Goal: Task Accomplishment & Management: Complete application form

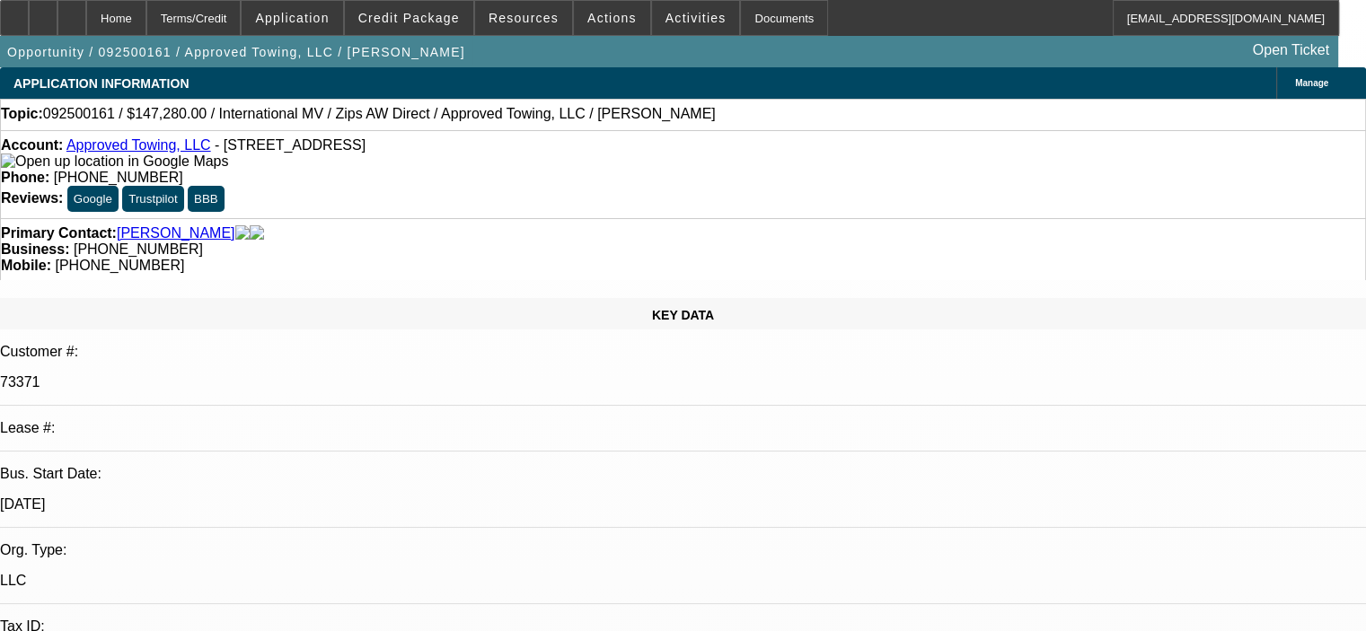
select select "0"
select select "2"
select select "0.1"
select select "1"
select select "2"
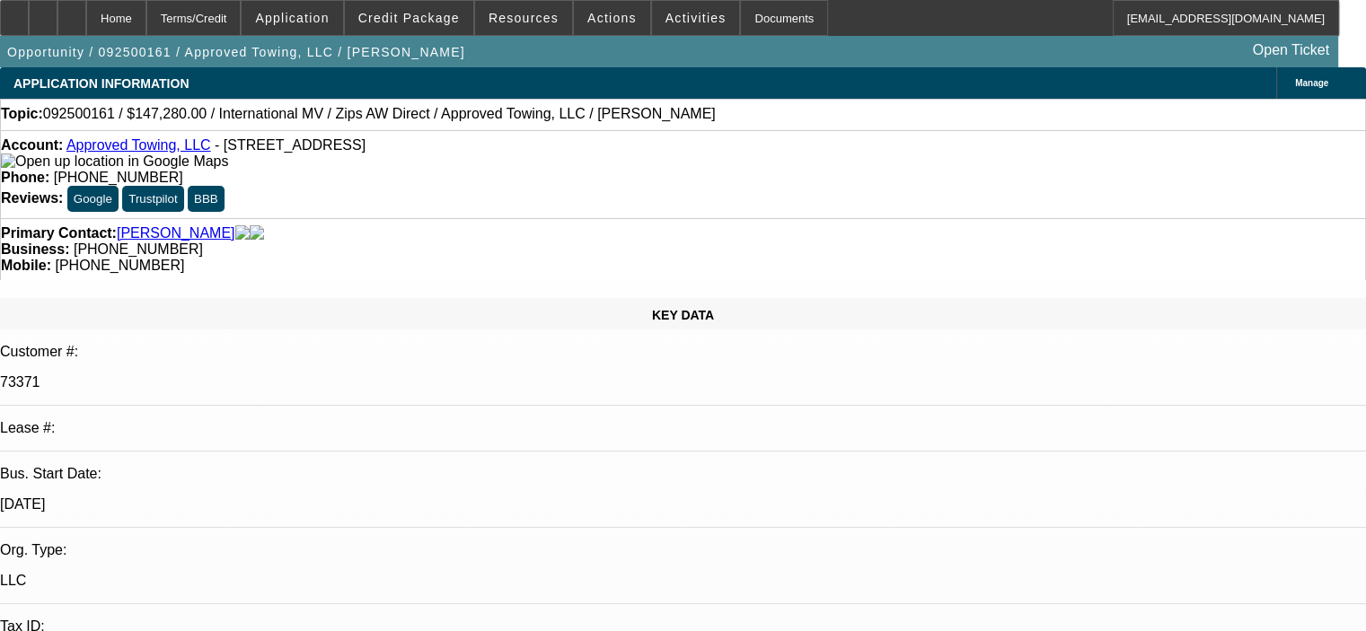
select select "4"
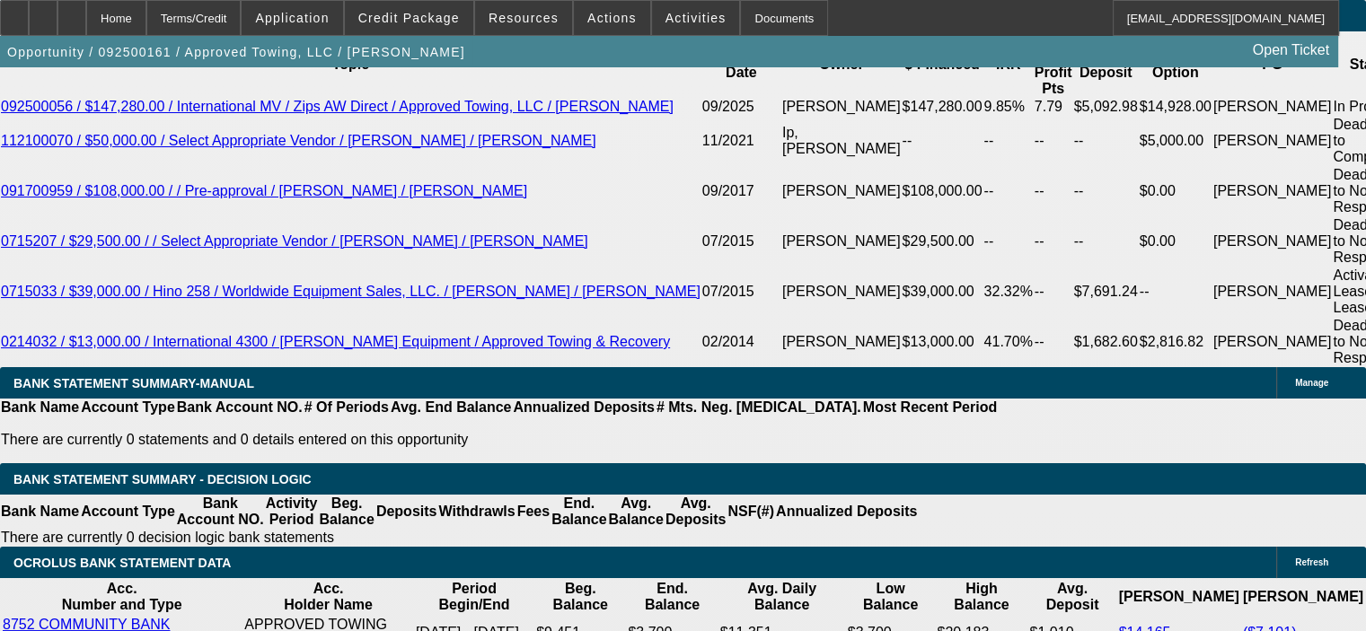
scroll to position [3404, 0]
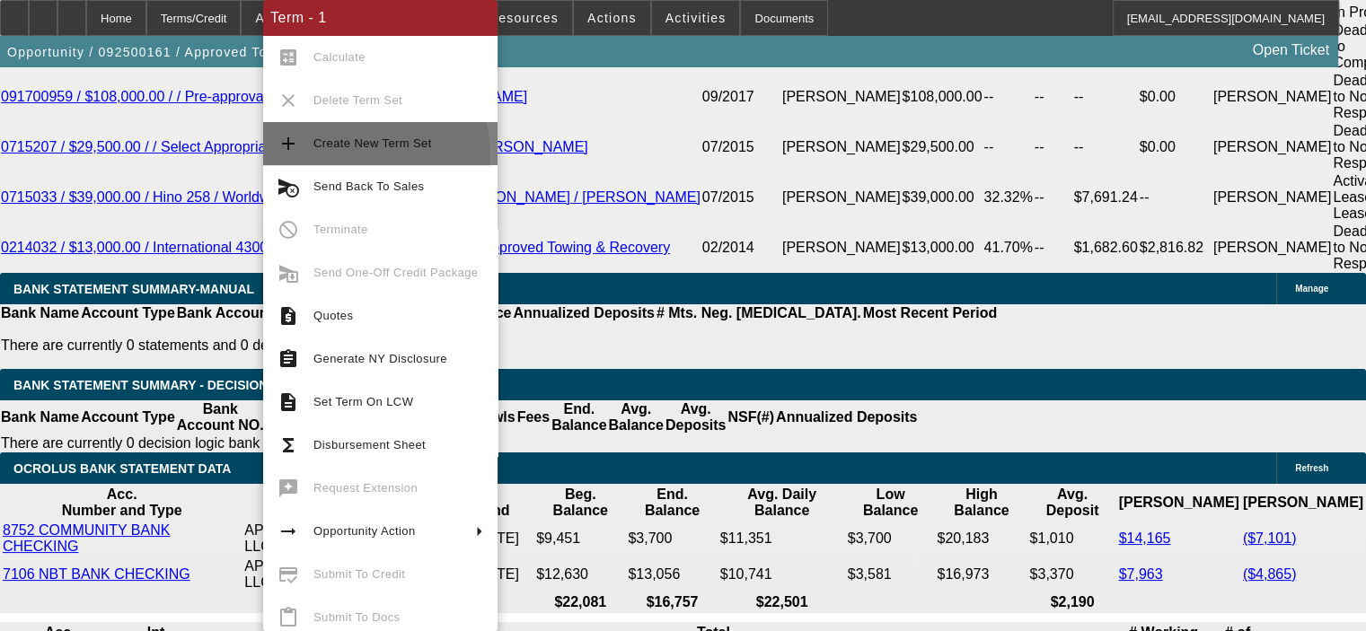
click at [349, 156] on button "add Create New Term Set" at bounding box center [380, 143] width 234 height 43
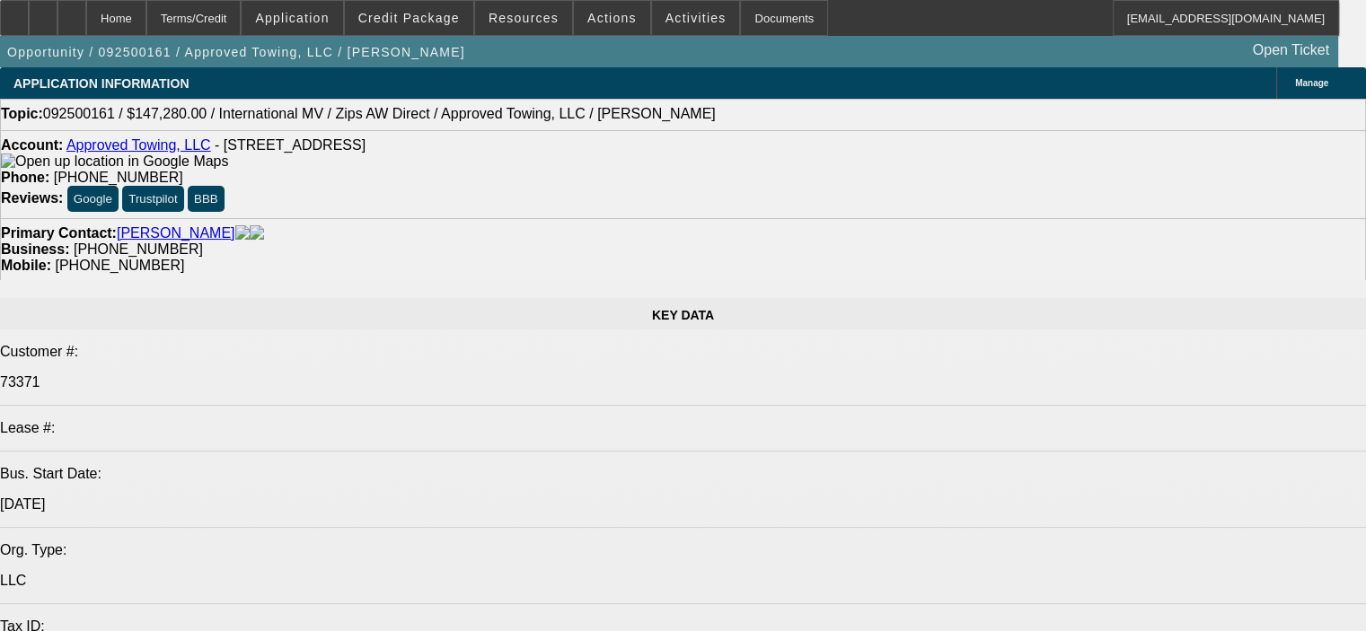
select select "0"
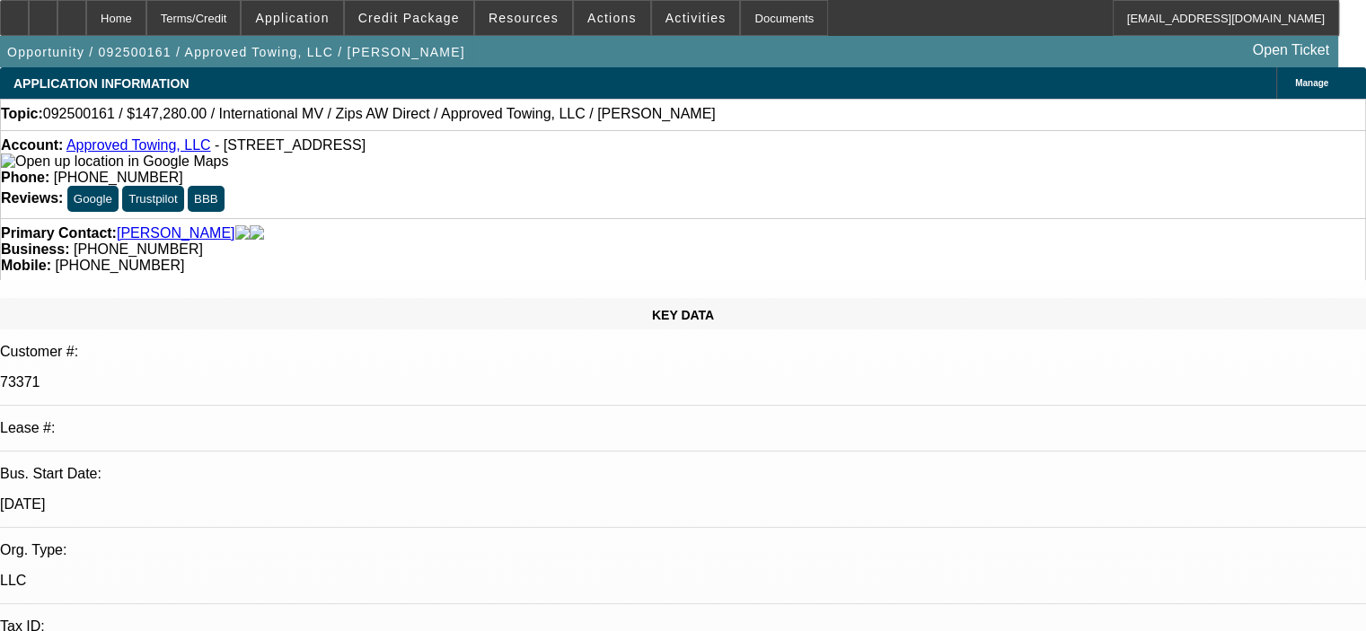
select select "2"
select select "0.1"
select select "4"
select select "0"
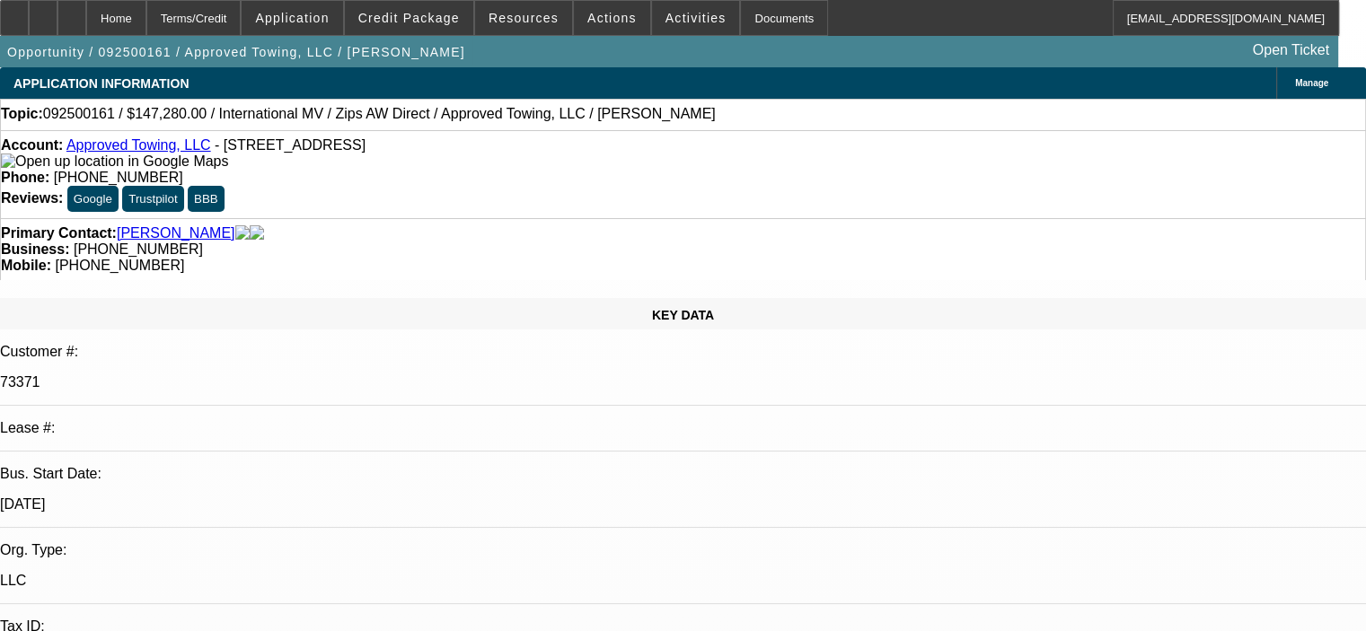
select select "2"
select select "0.1"
select select "4"
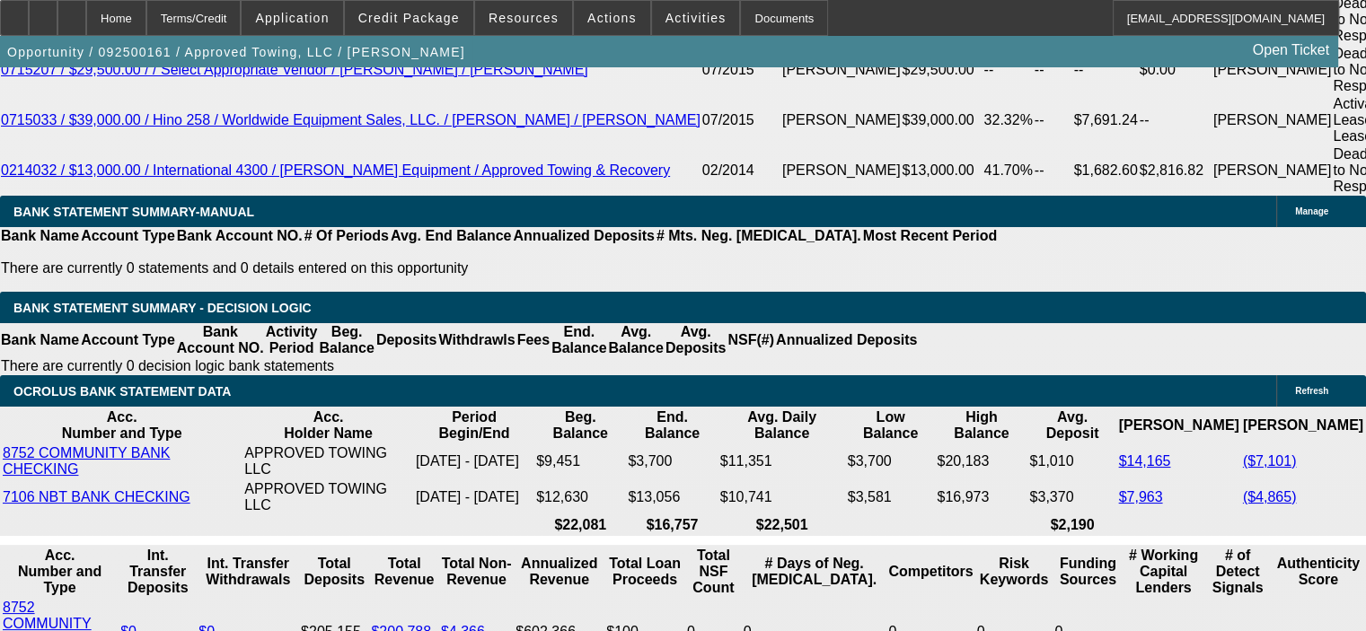
scroll to position [3503, 0]
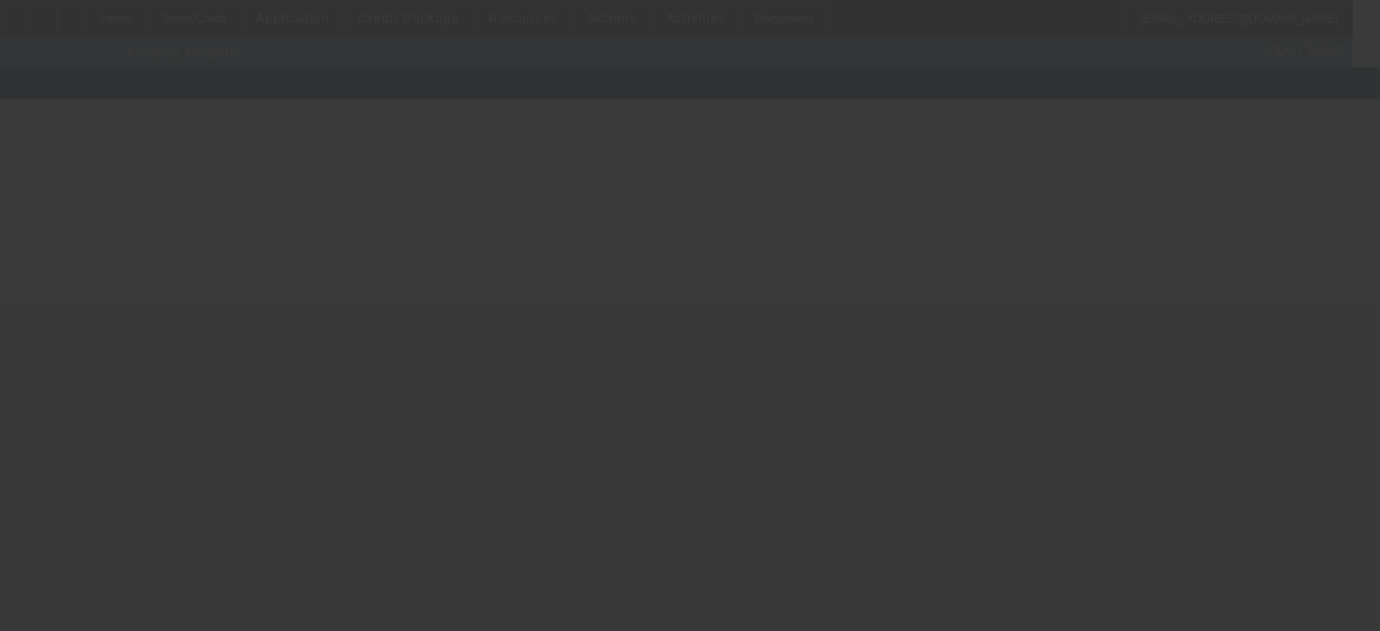
click at [286, 458] on div at bounding box center [690, 315] width 1380 height 631
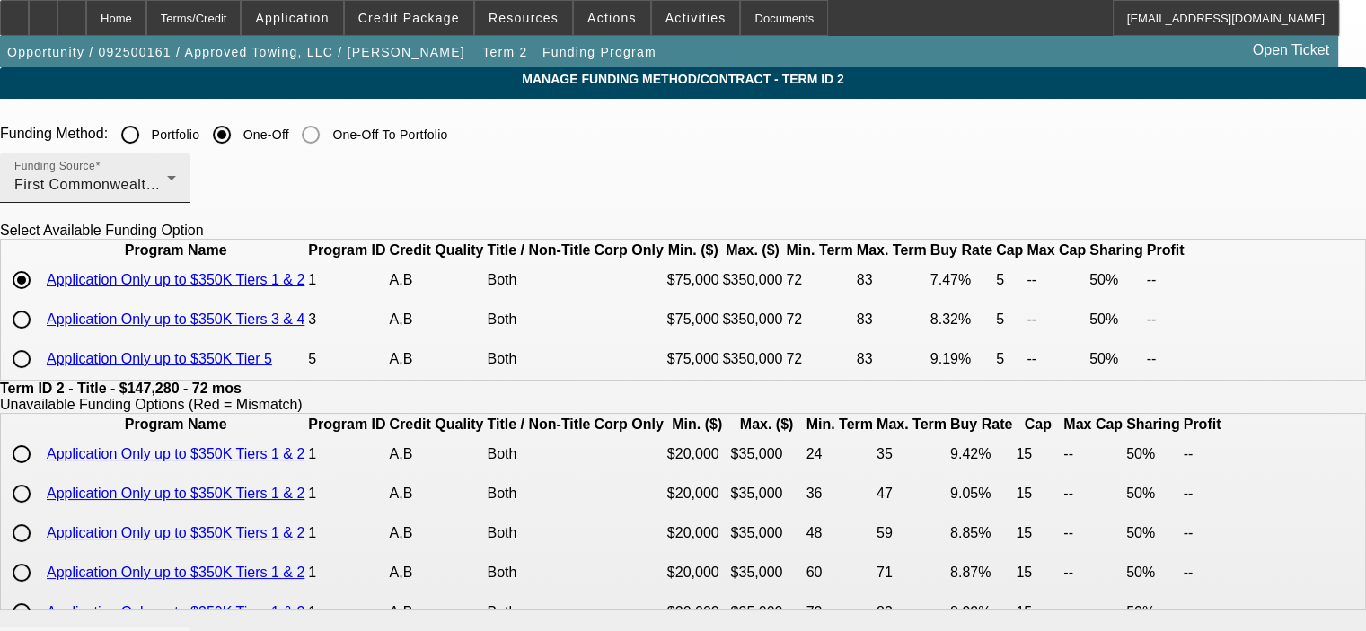
click at [167, 191] on div "First Commonwealth Equipment Finance" at bounding box center [90, 185] width 153 height 22
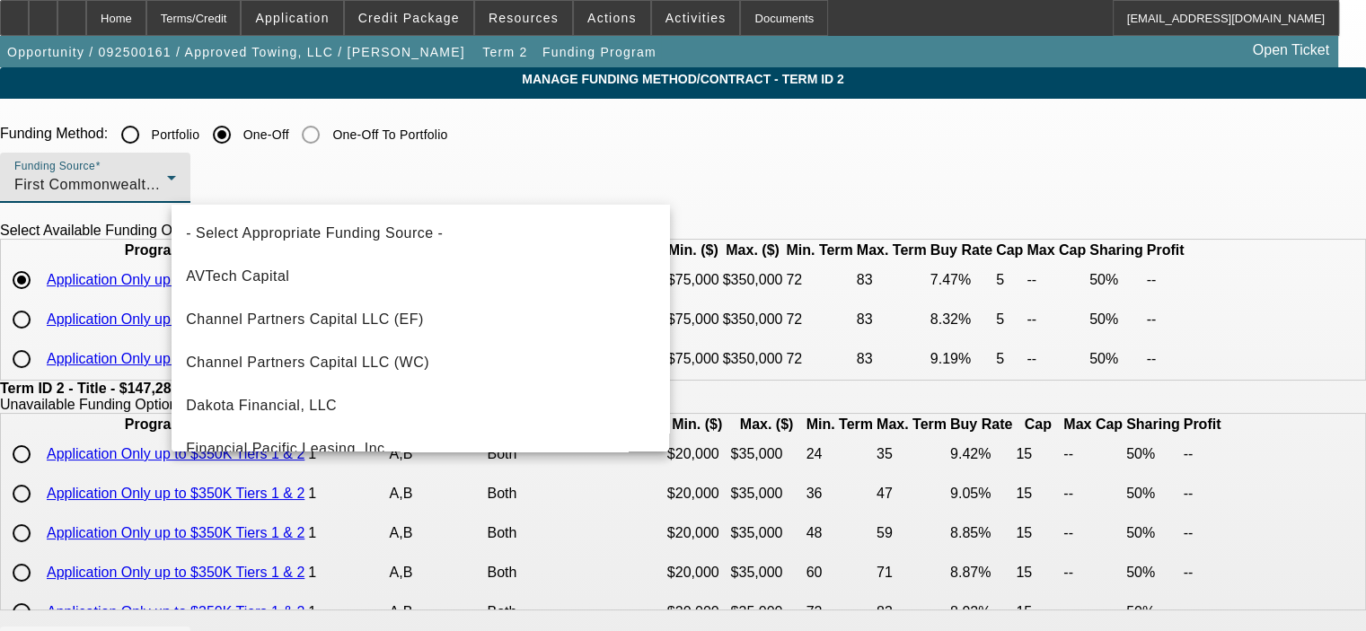
scroll to position [104, 0]
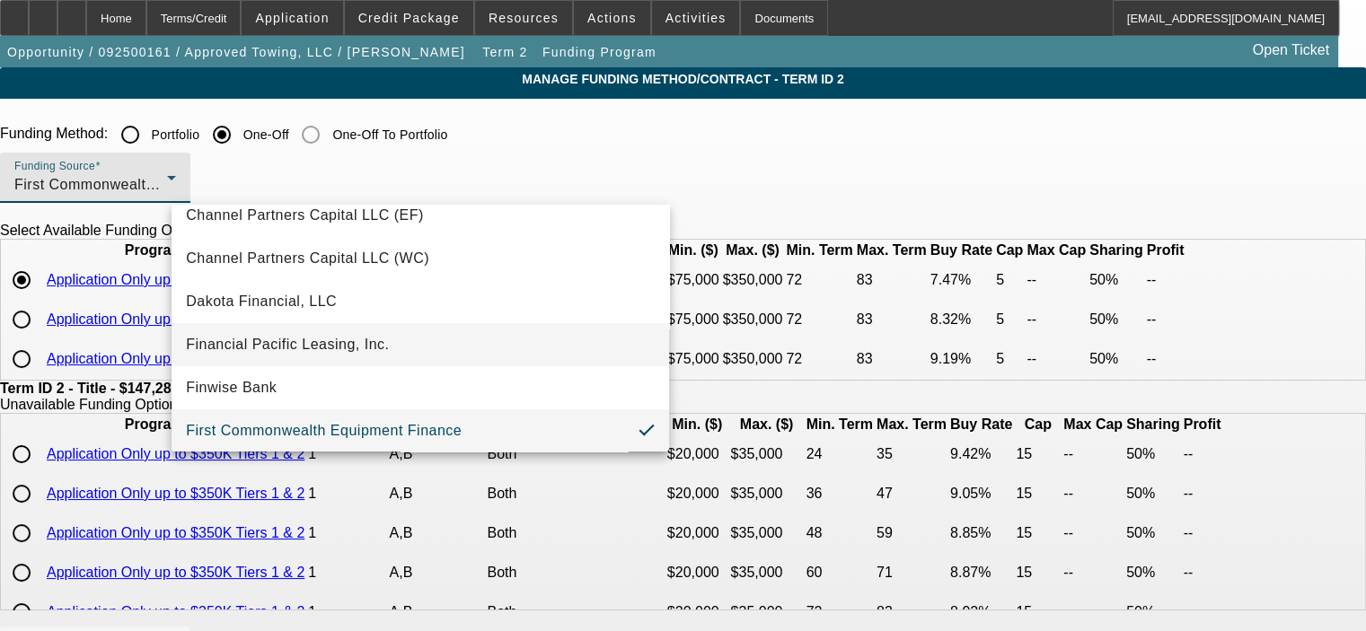
click at [397, 341] on mat-option "Financial Pacific Leasing, Inc." at bounding box center [421, 344] width 498 height 43
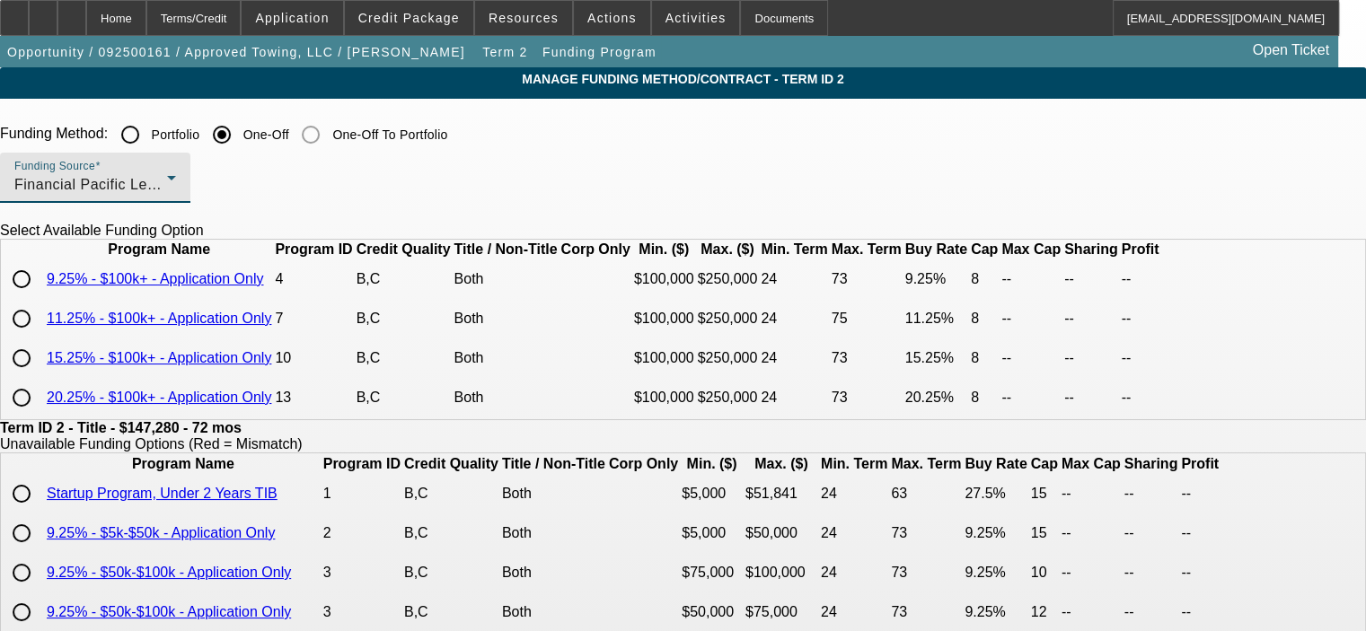
scroll to position [0, 0]
click at [40, 298] on input "radio" at bounding box center [22, 280] width 36 height 36
radio input "true"
type input "9.25"
type input "8"
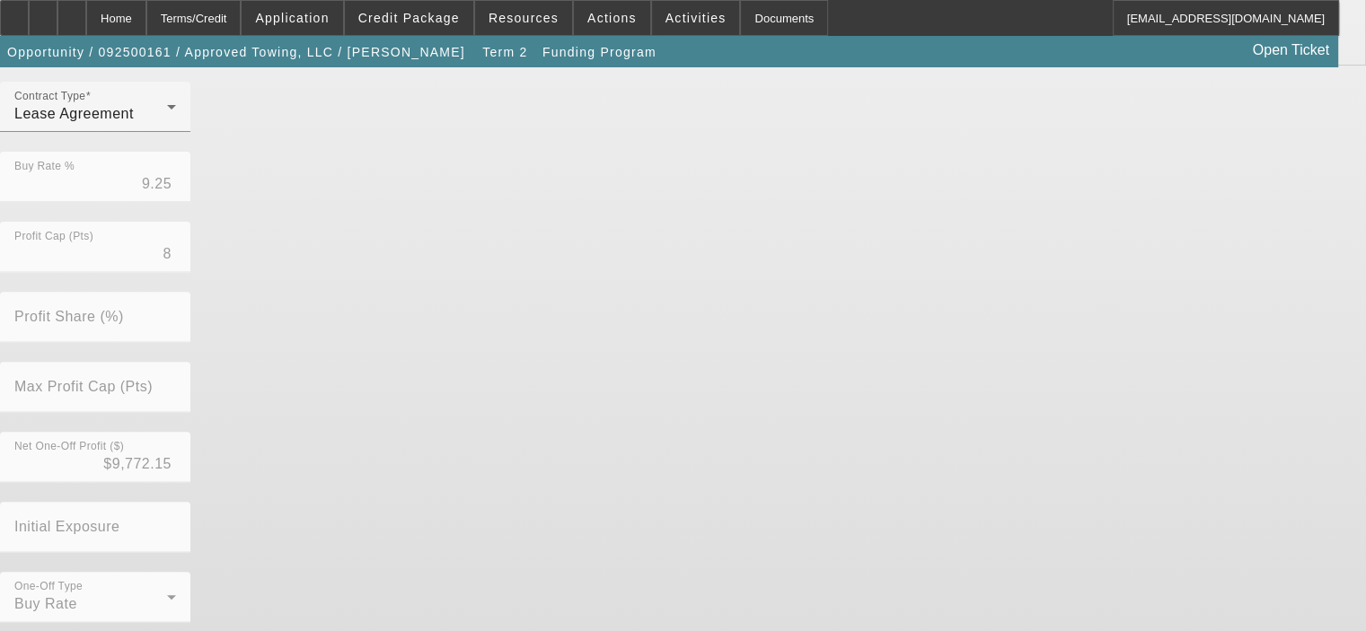
scroll to position [607, 0]
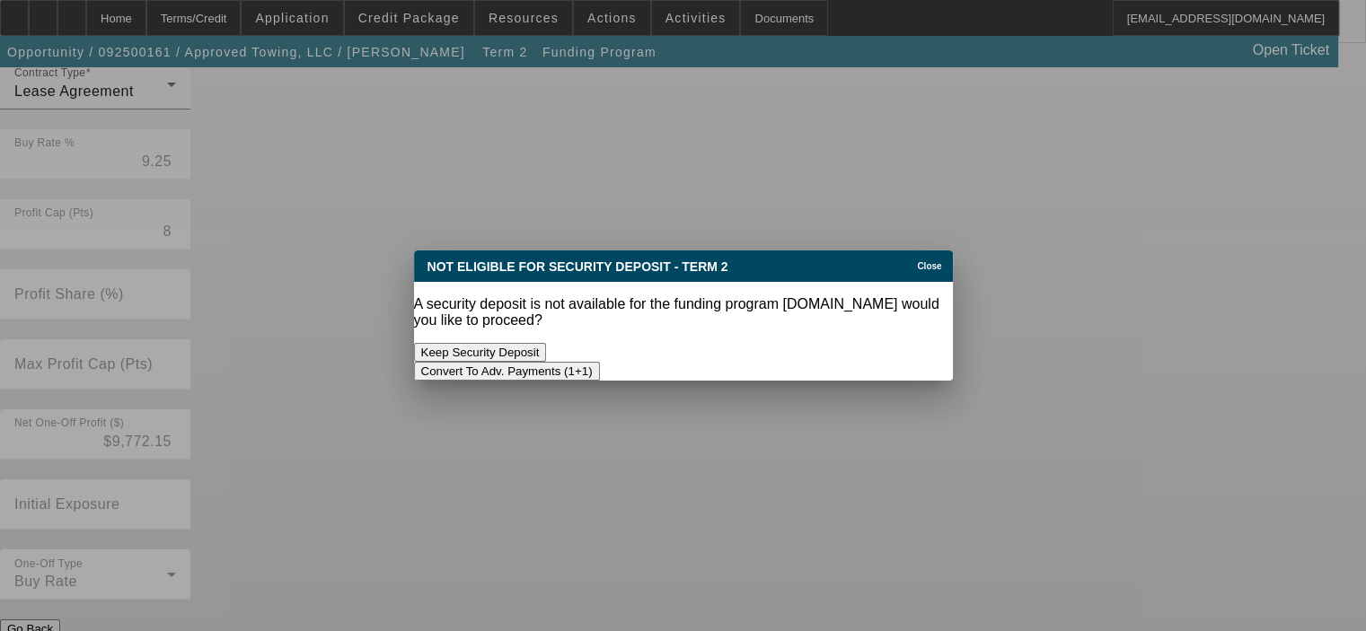
click at [600, 362] on button "Convert To Adv. Payments (1+1)" at bounding box center [507, 371] width 186 height 19
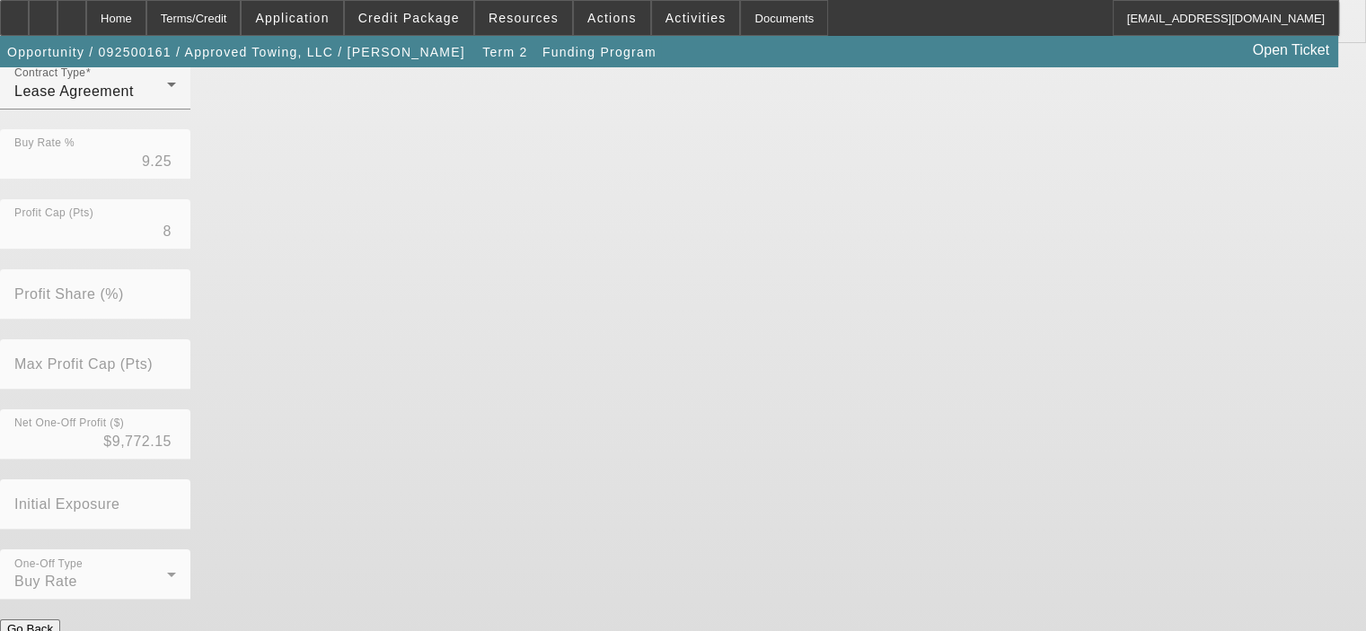
scroll to position [607, 0]
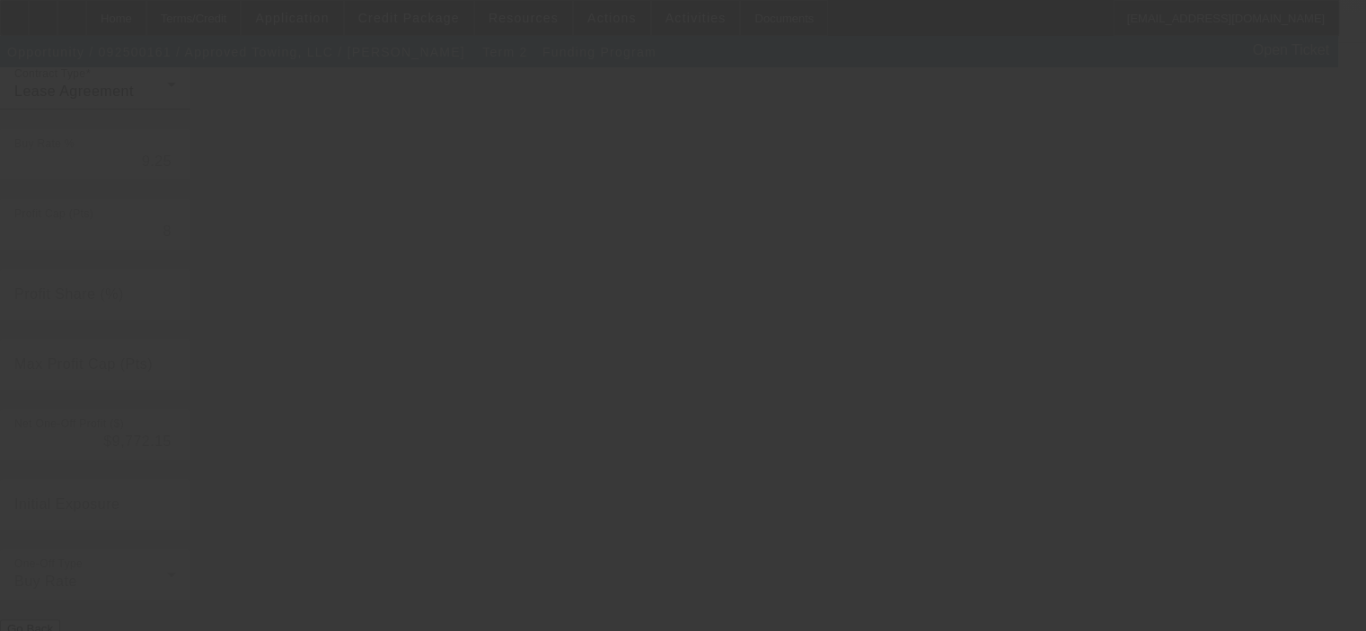
type input "7.47"
type input "5"
type input "50.00"
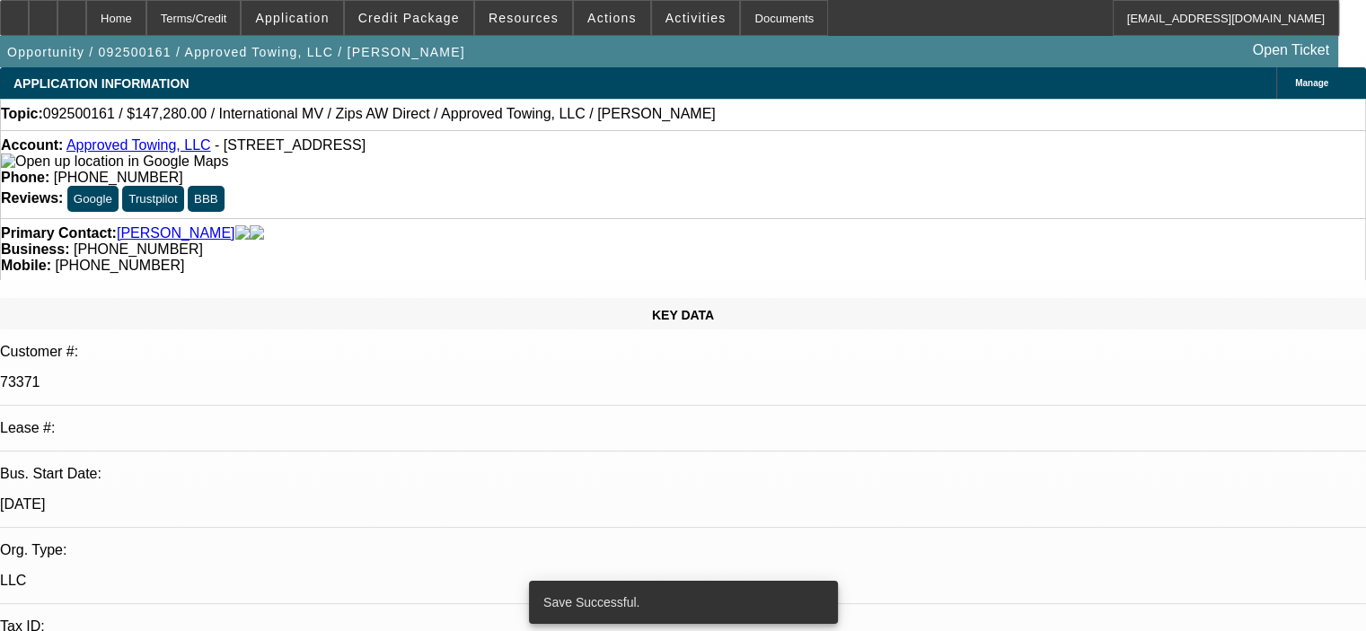
select select "0"
select select "0.1"
select select "4"
select select "0"
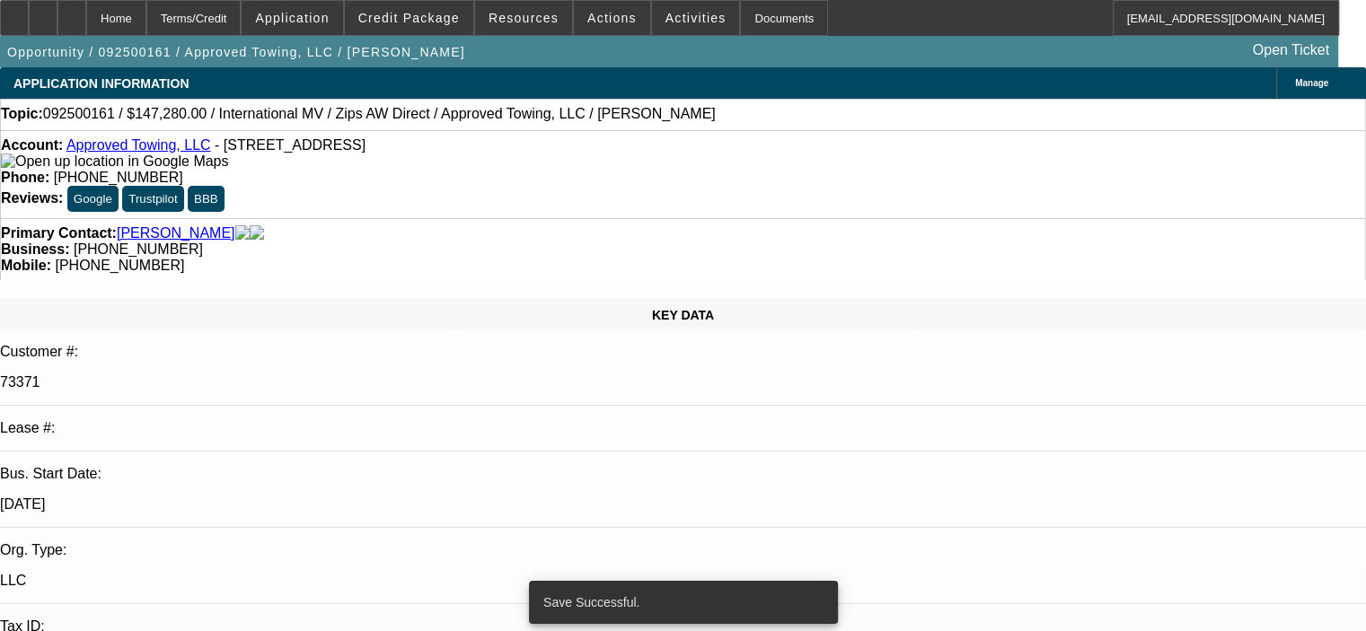
select select "2"
select select "0.1"
select select "4"
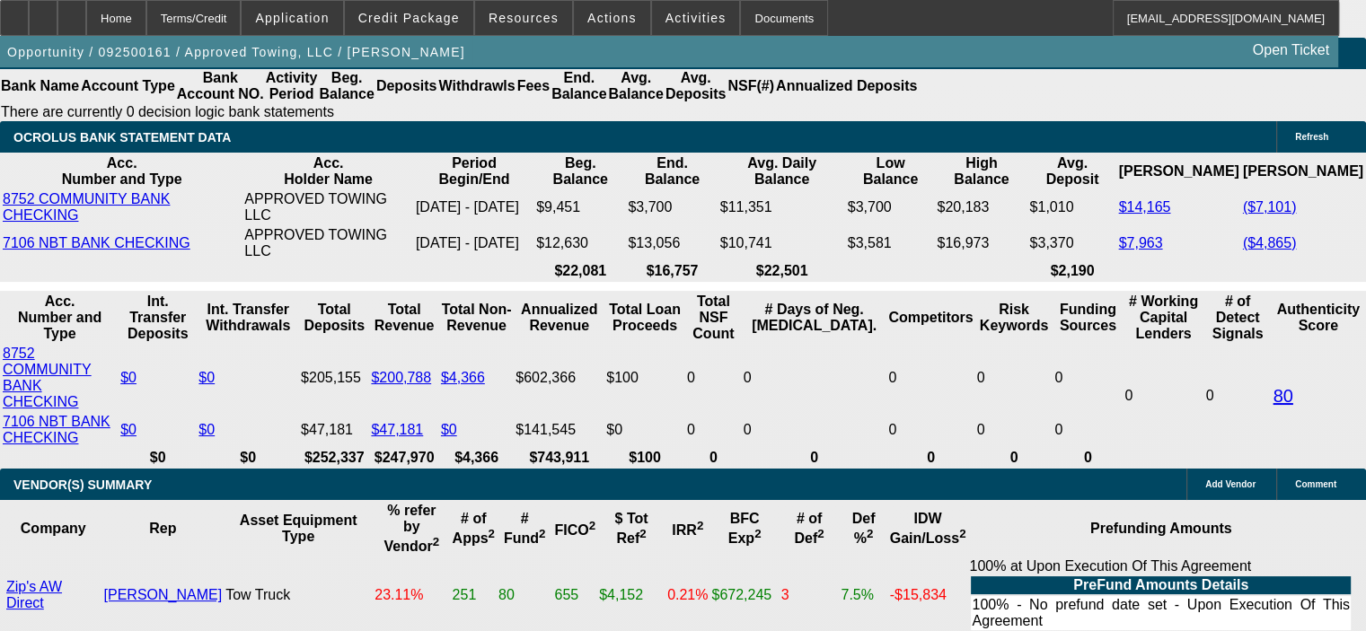
scroll to position [3773, 0]
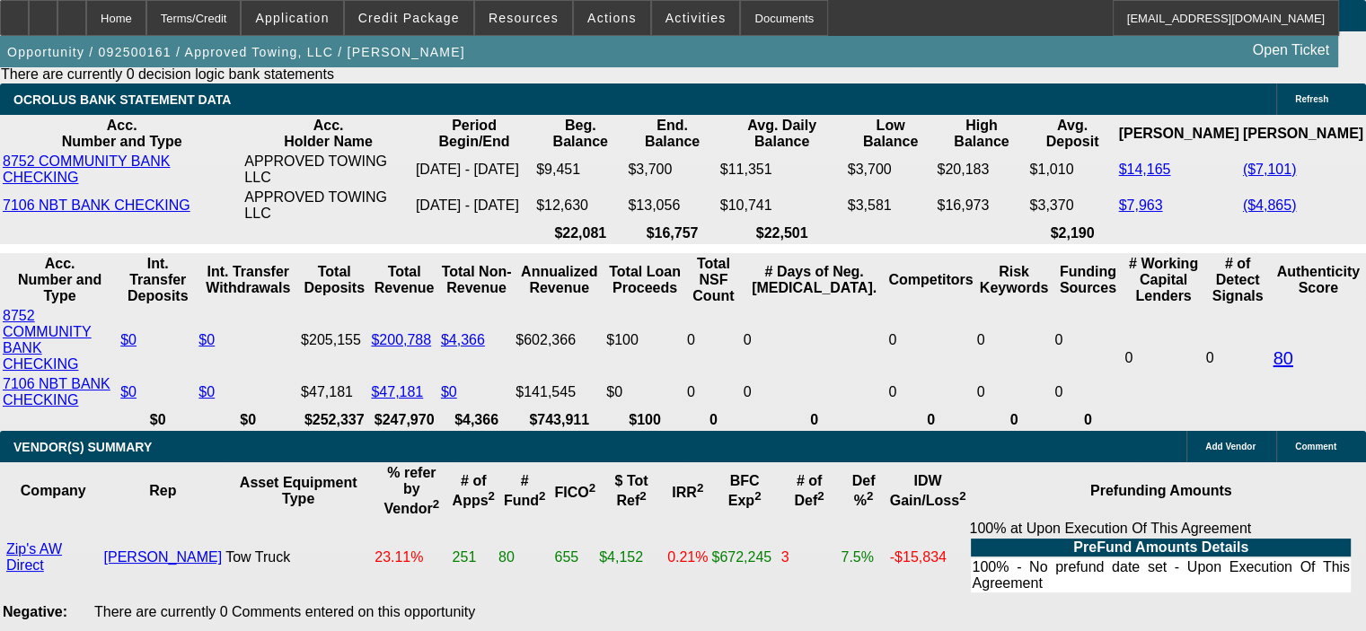
drag, startPoint x: 345, startPoint y: 251, endPoint x: 417, endPoint y: 251, distance: 71.9
type input "9"
type input "UNKNOWN"
type input "$2,654.80"
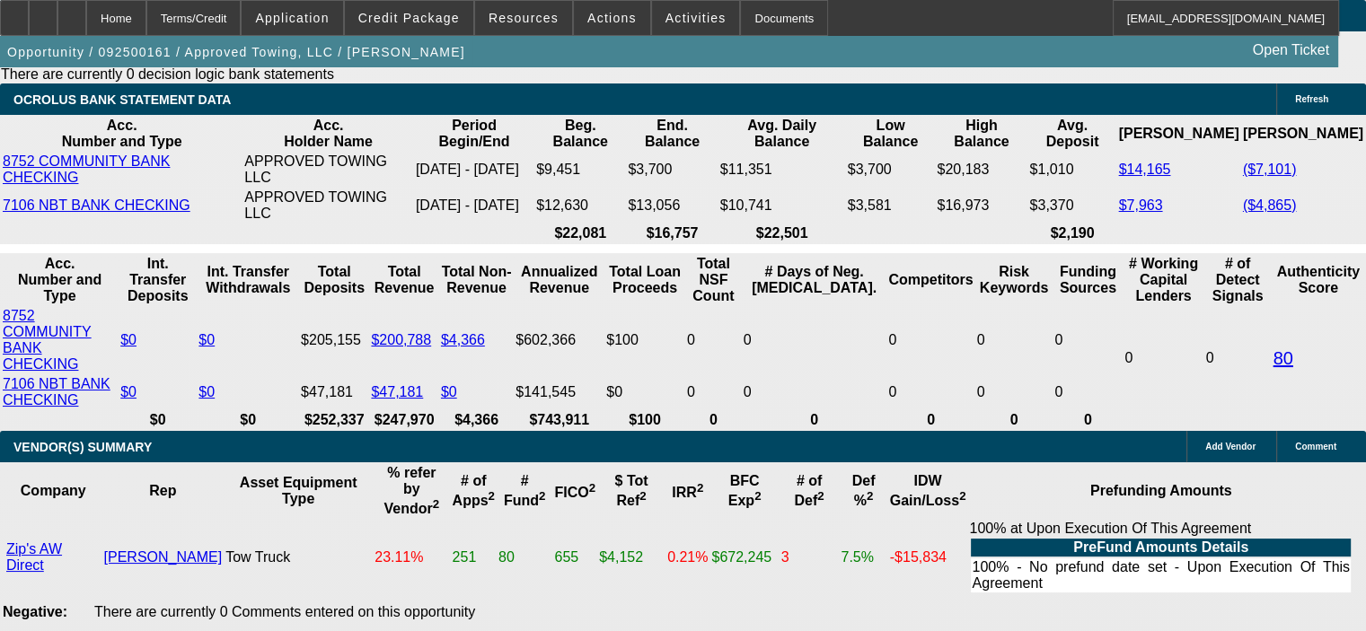
type input "9.5"
type input "$2,691.50"
type input "9.5"
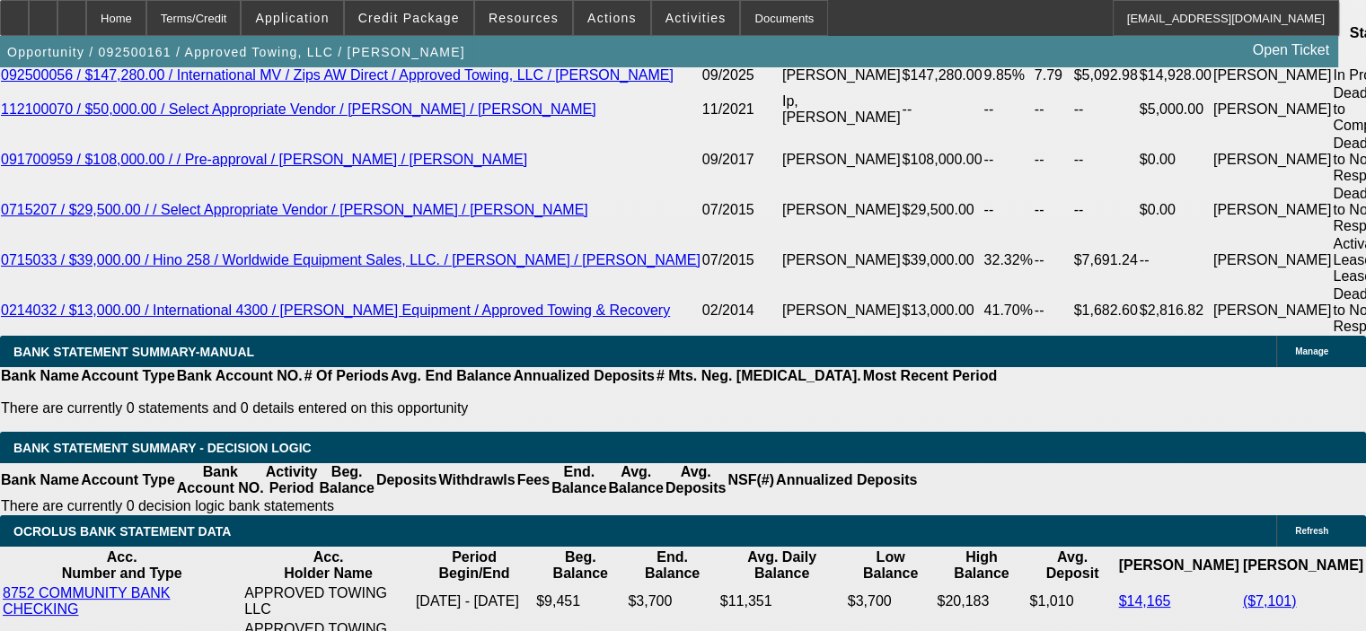
scroll to position [3234, 0]
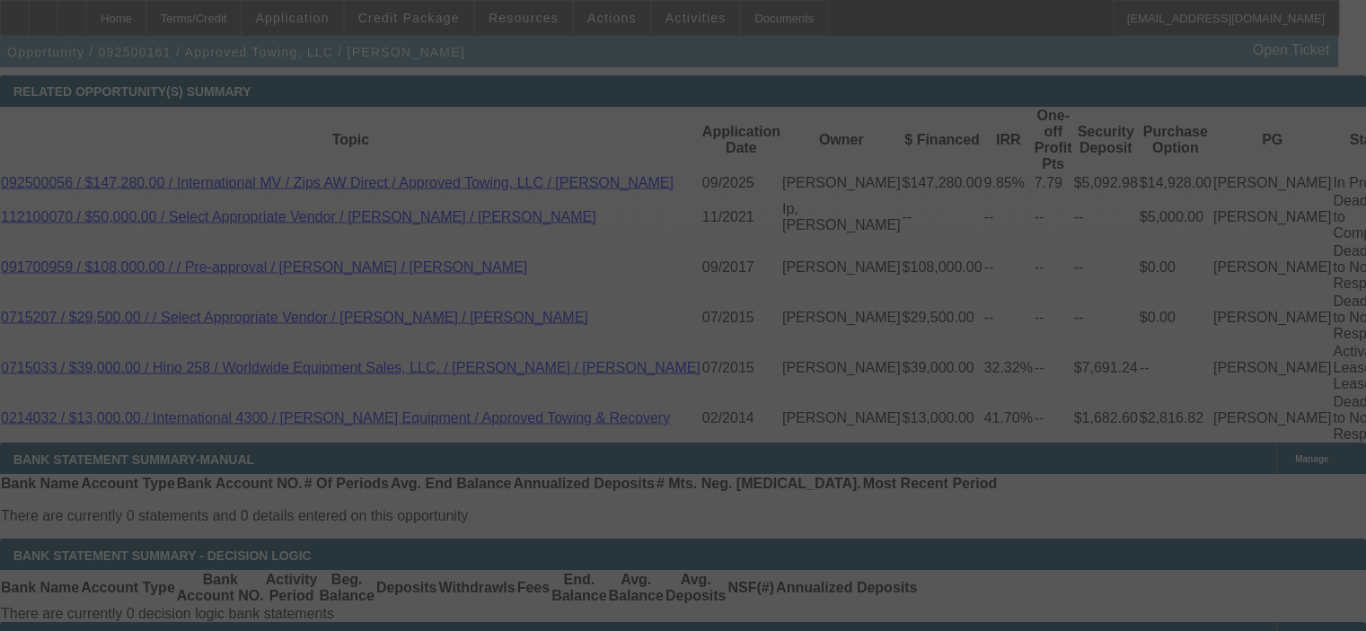
select select "0"
select select "0.1"
select select "4"
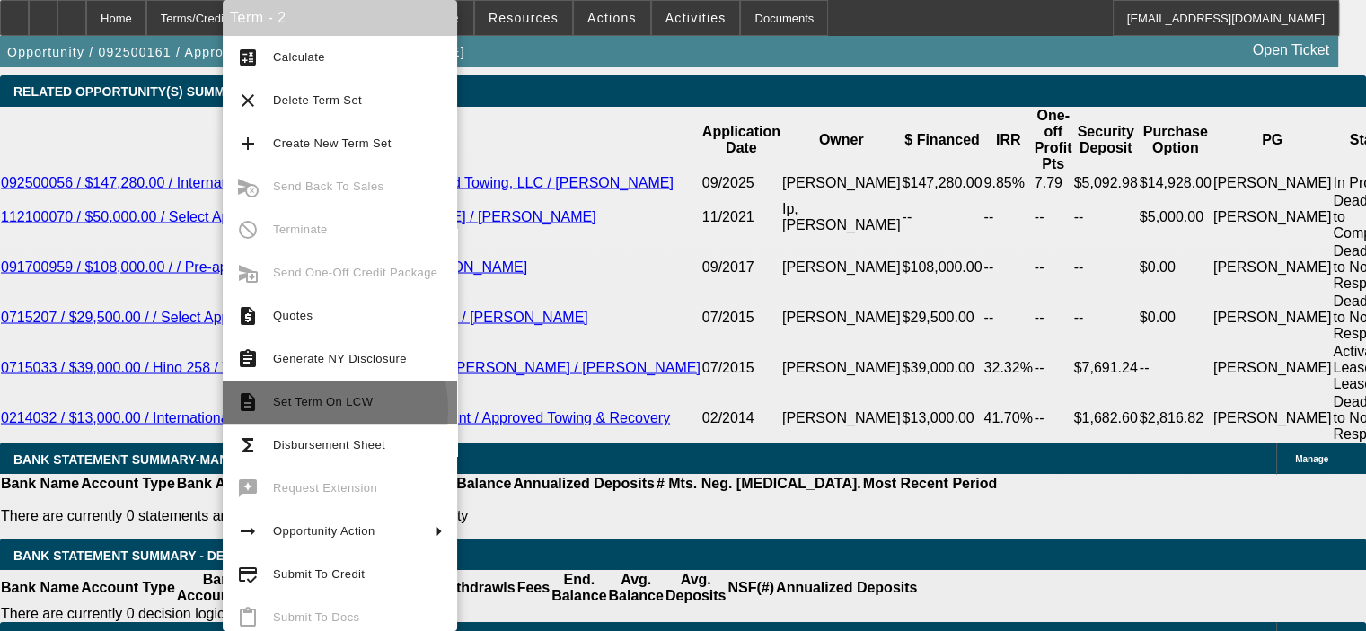
click at [292, 411] on span "Set Term On LCW" at bounding box center [358, 403] width 170 height 22
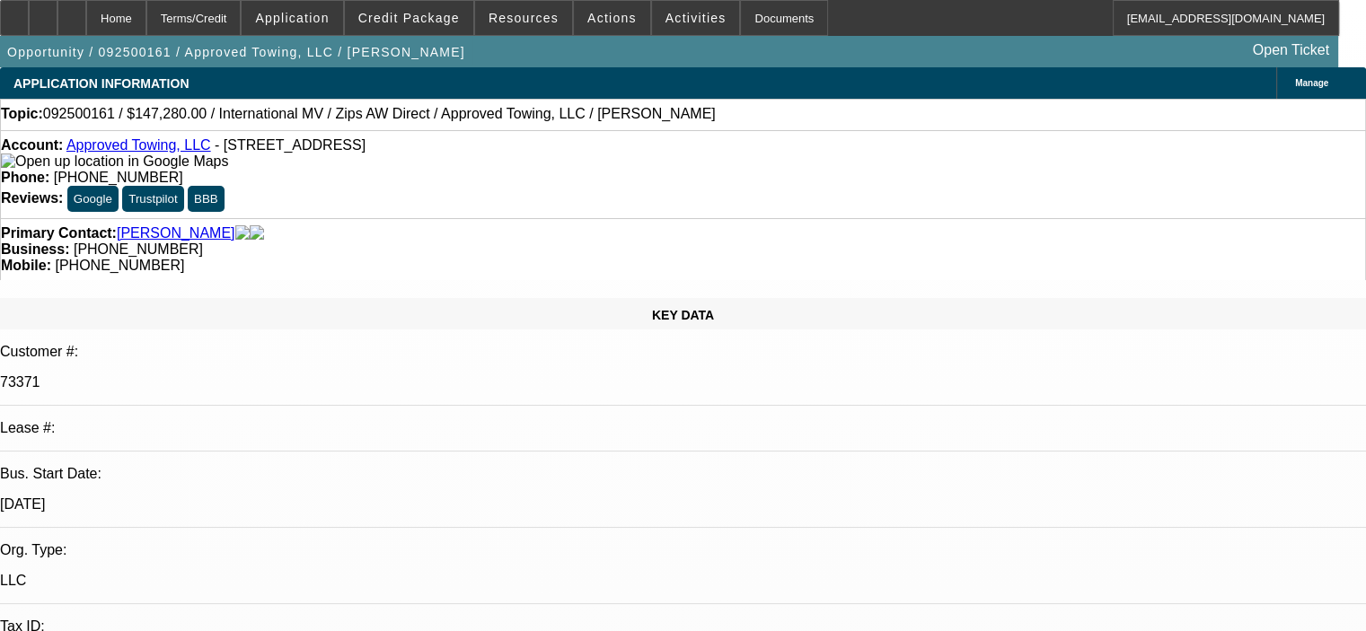
select select "0"
select select "0.1"
select select "4"
select select "0"
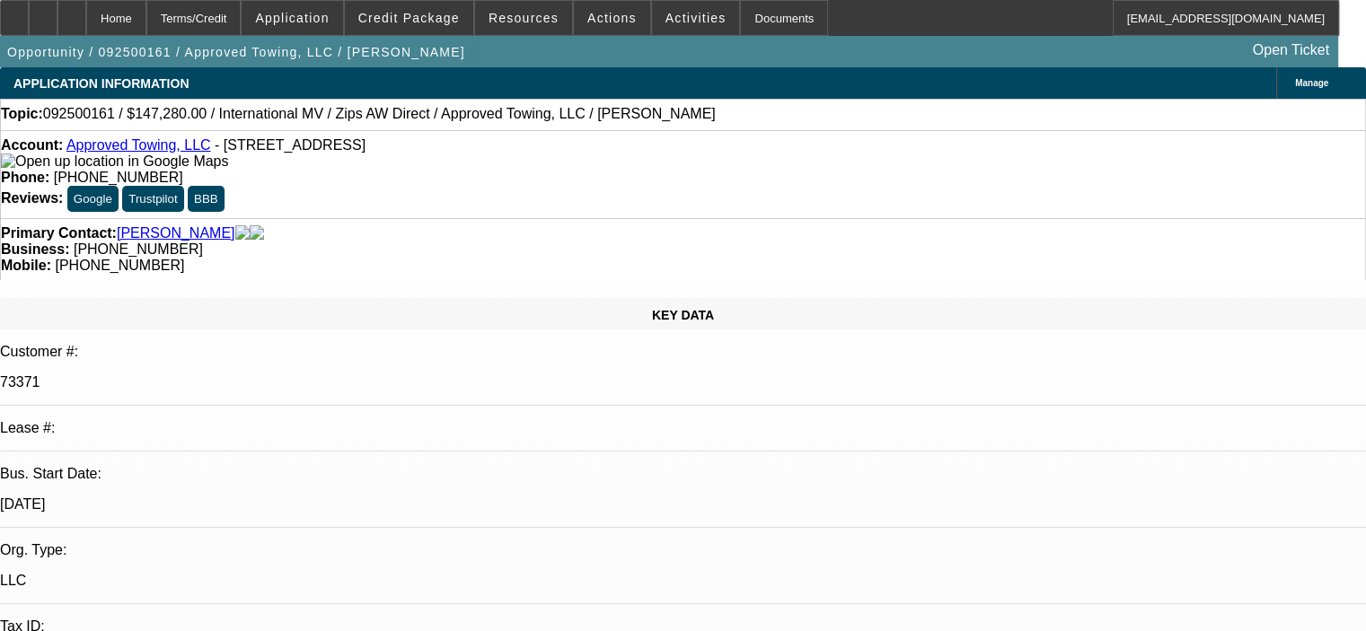
select select "2"
select select "0.1"
select select "4"
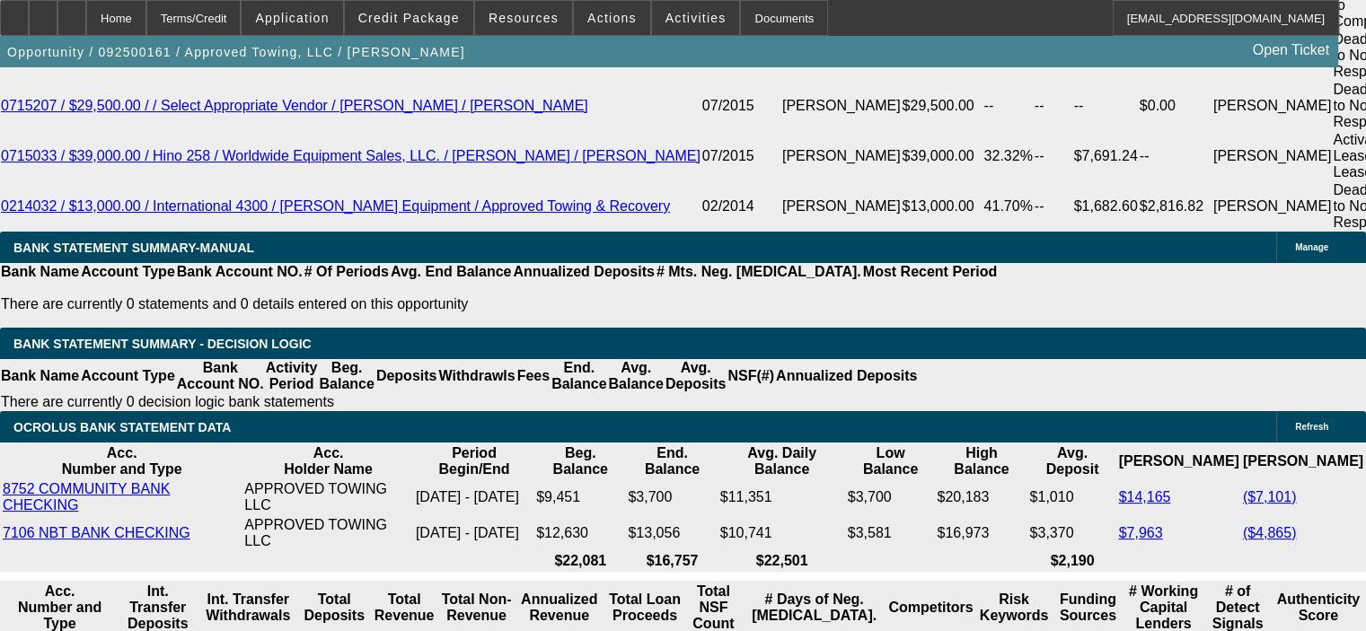
scroll to position [3413, 0]
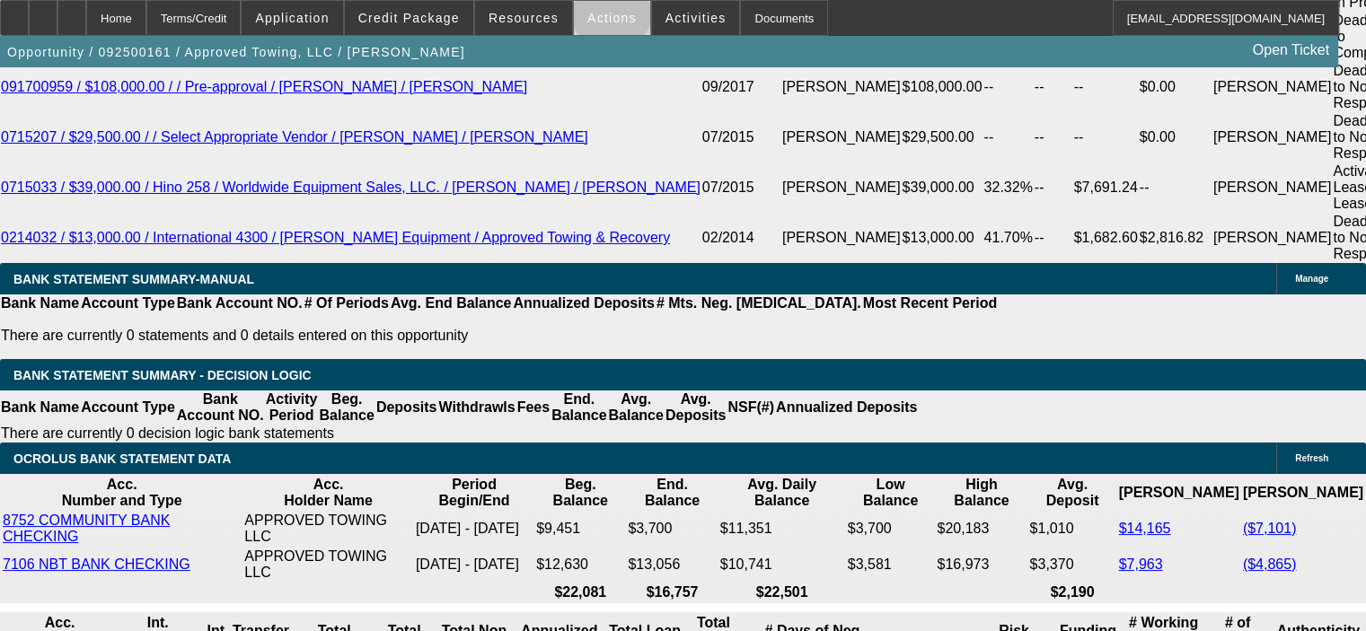
click at [601, 14] on span "Actions" at bounding box center [611, 18] width 49 height 14
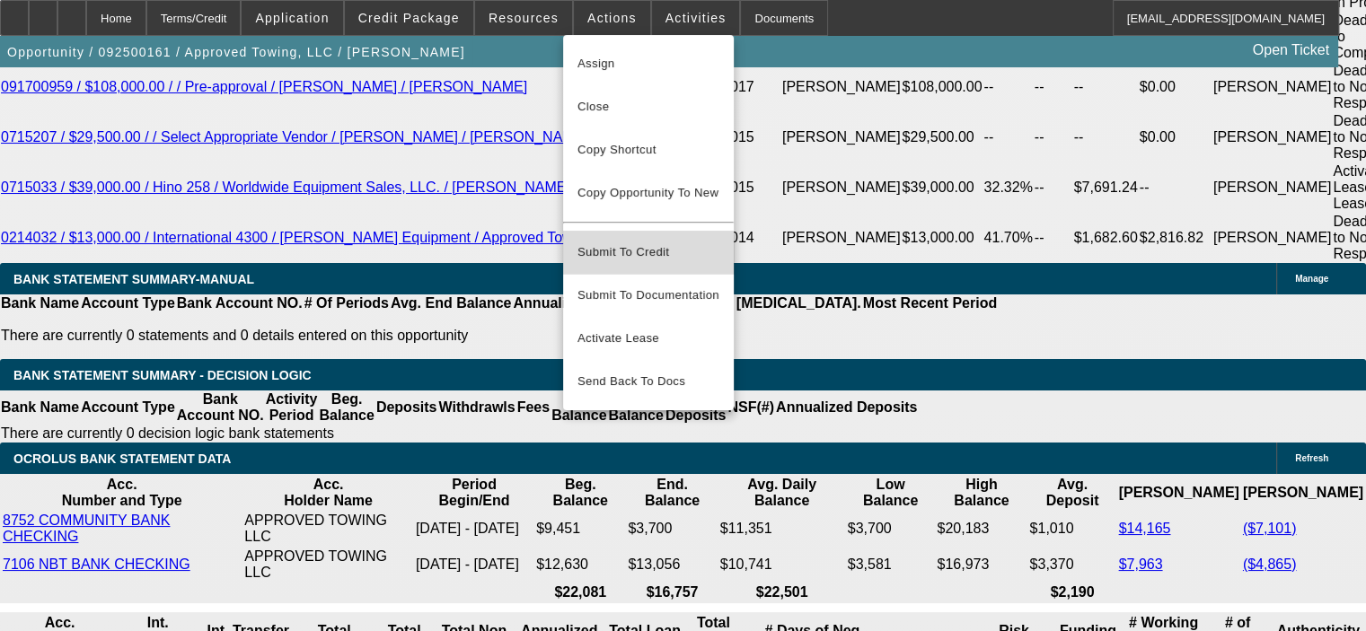
click at [598, 256] on button "Submit To Credit" at bounding box center [648, 252] width 171 height 43
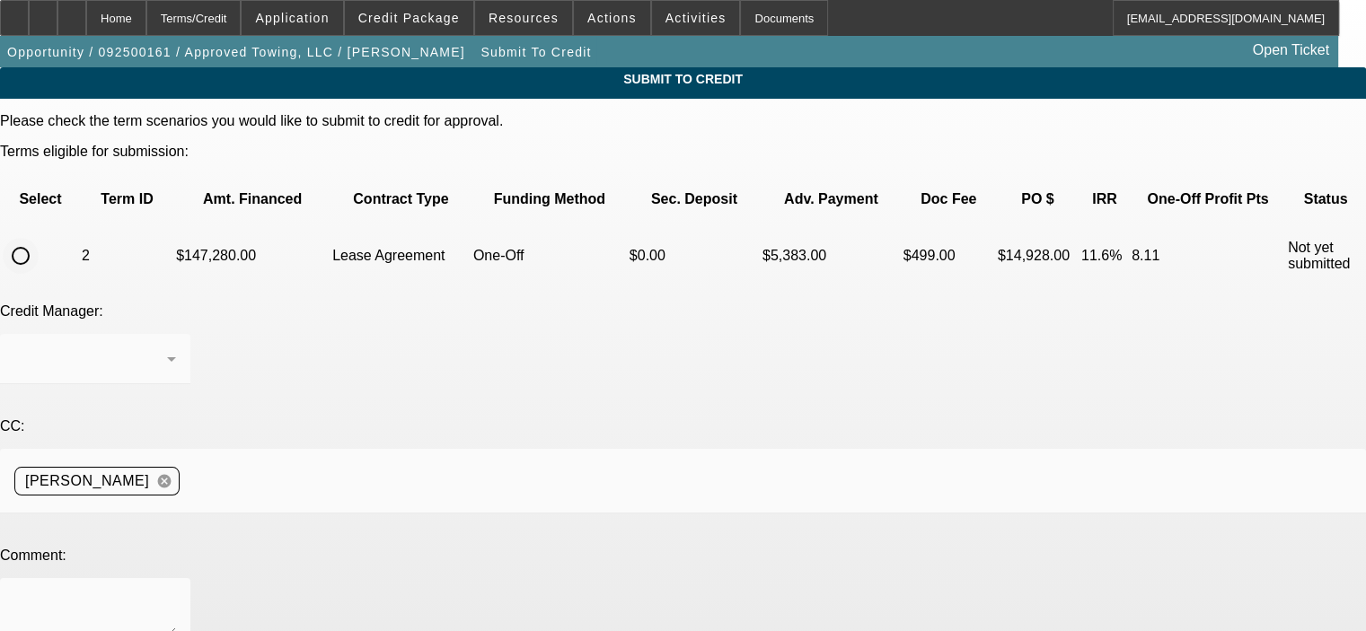
click at [39, 238] on input "radio" at bounding box center [21, 256] width 36 height 36
radio input "true"
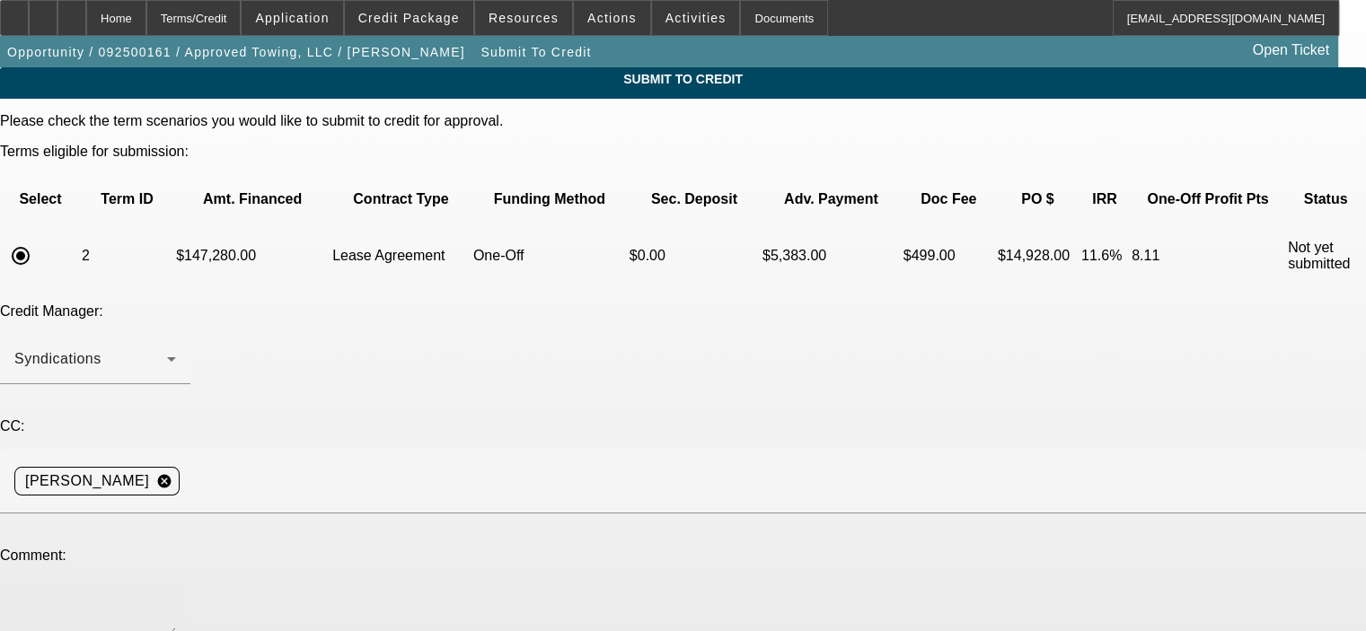
click at [176, 593] on textarea at bounding box center [95, 614] width 162 height 43
type textarea "[PERSON_NAME], please submit to FinPac, it looks like we sold them the last OPP…"
click at [570, 304] on div "Credit Manager: Syndications" at bounding box center [683, 354] width 1366 height 101
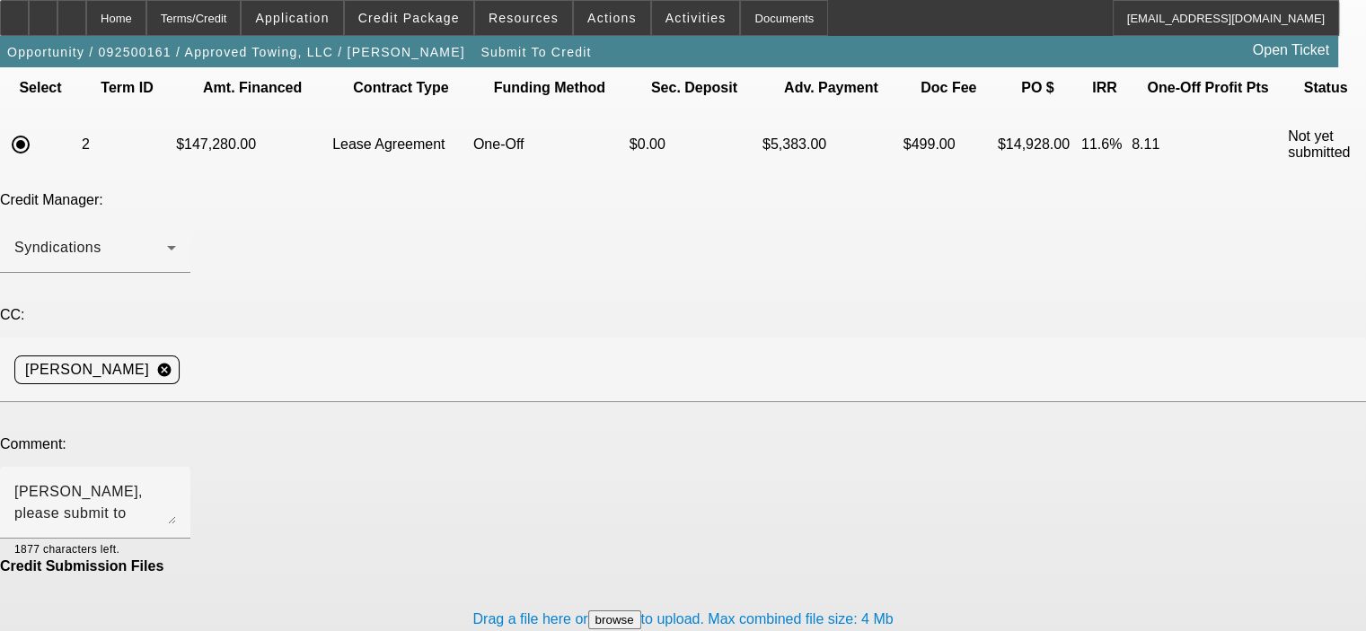
scroll to position [113, 0]
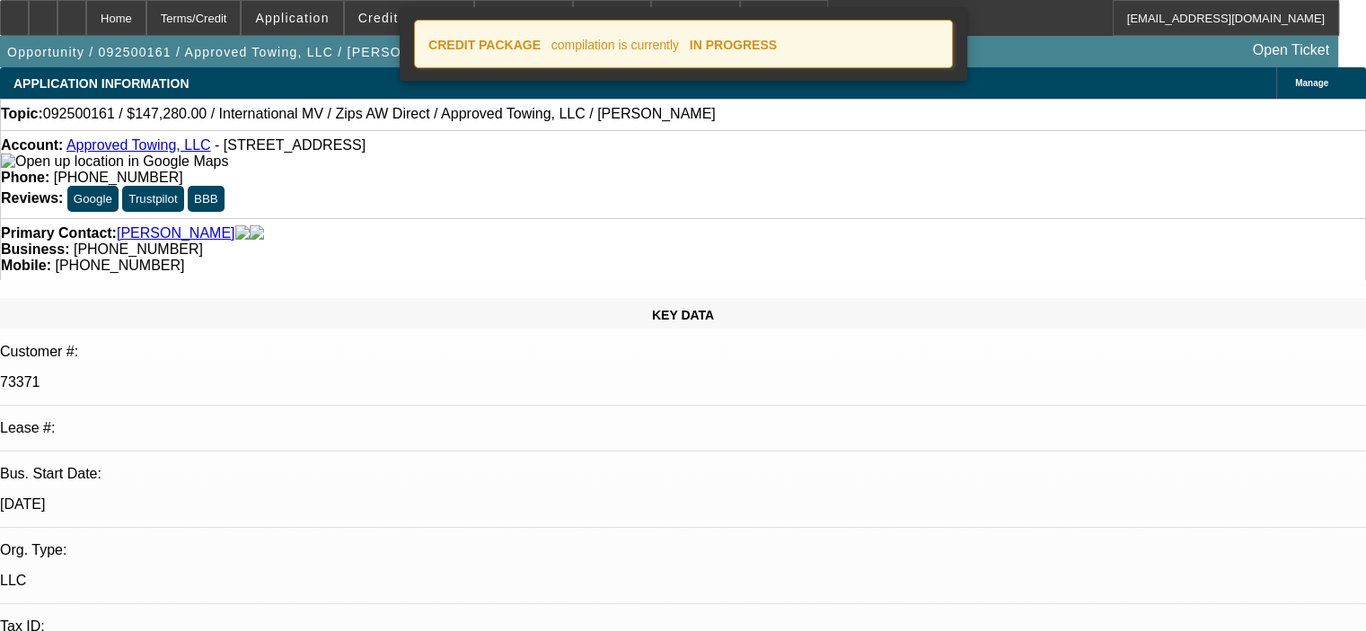
select select "0"
select select "0.1"
select select "4"
select select "0"
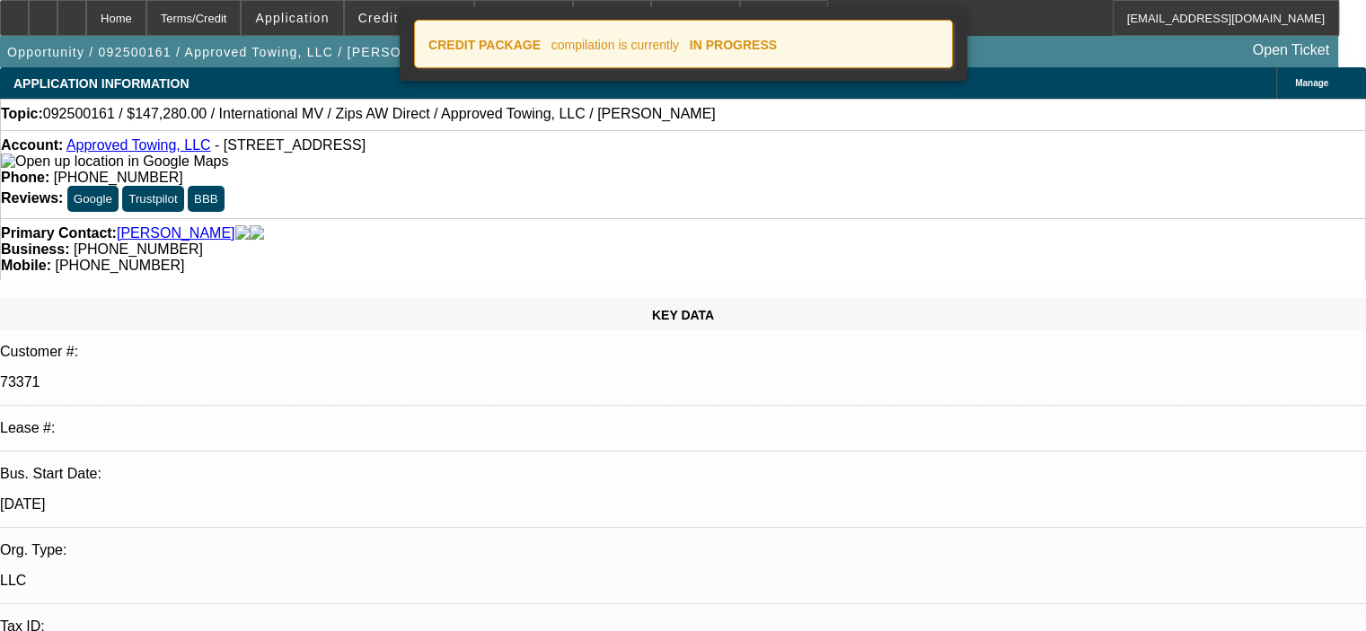
select select "2"
select select "0.1"
select select "4"
